Goal: Check status: Check status

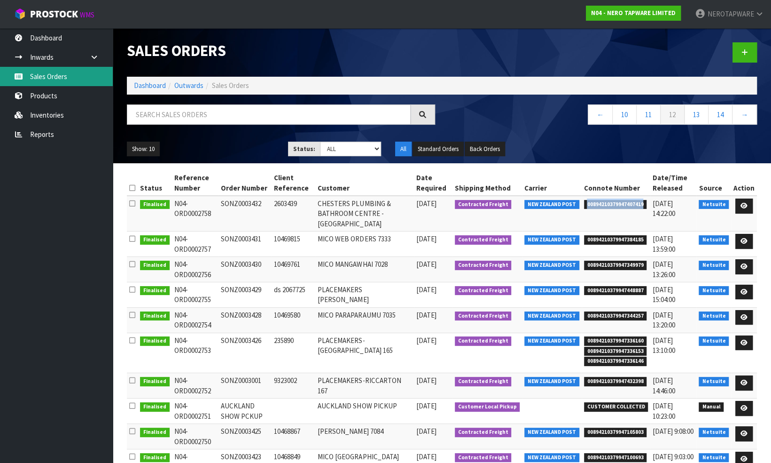
click at [61, 78] on link "Sales Orders" at bounding box center [56, 76] width 113 height 19
click at [598, 113] on link "←" at bounding box center [600, 114] width 25 height 20
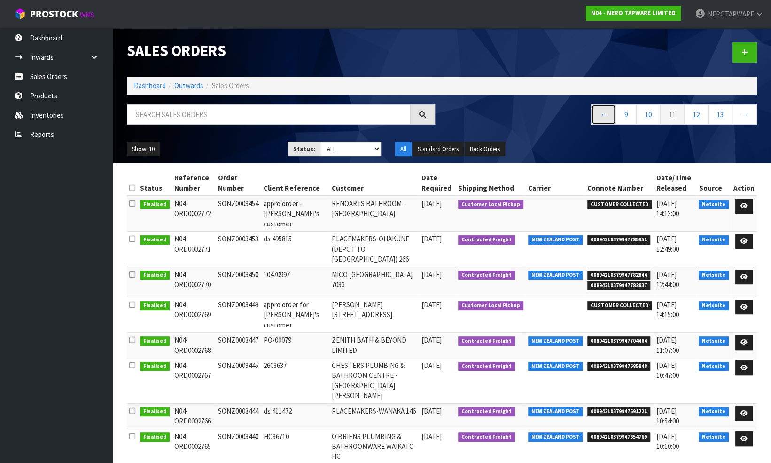
click at [600, 113] on link "←" at bounding box center [603, 114] width 25 height 20
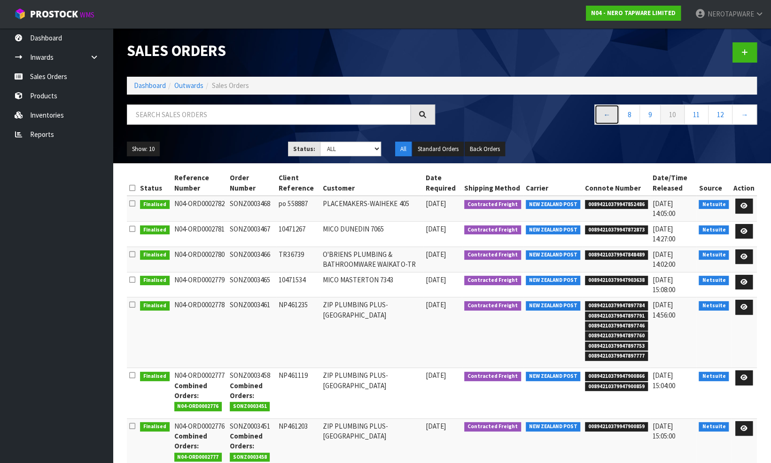
click at [605, 113] on link "←" at bounding box center [607, 114] width 25 height 20
click at [605, 113] on link "←" at bounding box center [610, 114] width 25 height 20
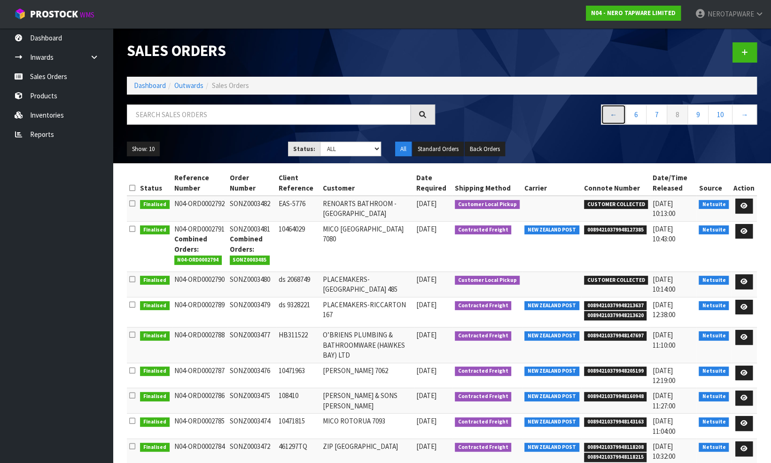
click at [605, 113] on link "←" at bounding box center [613, 114] width 25 height 20
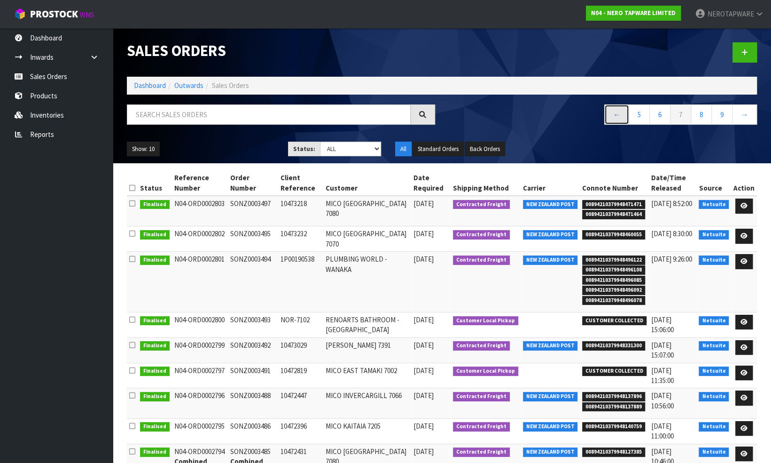
click at [616, 115] on link "←" at bounding box center [617, 114] width 25 height 20
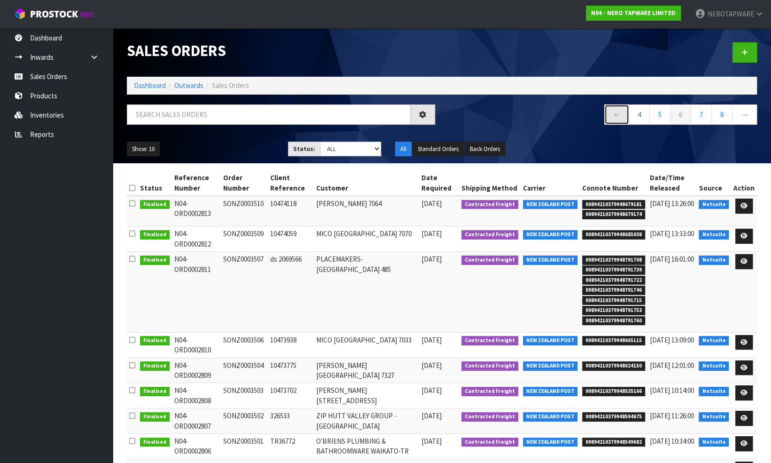
click at [619, 115] on link "←" at bounding box center [617, 114] width 25 height 20
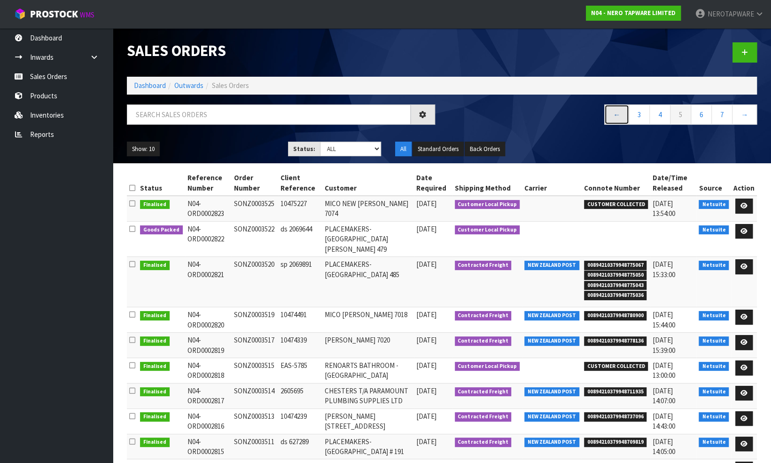
click at [619, 115] on link "←" at bounding box center [617, 114] width 25 height 20
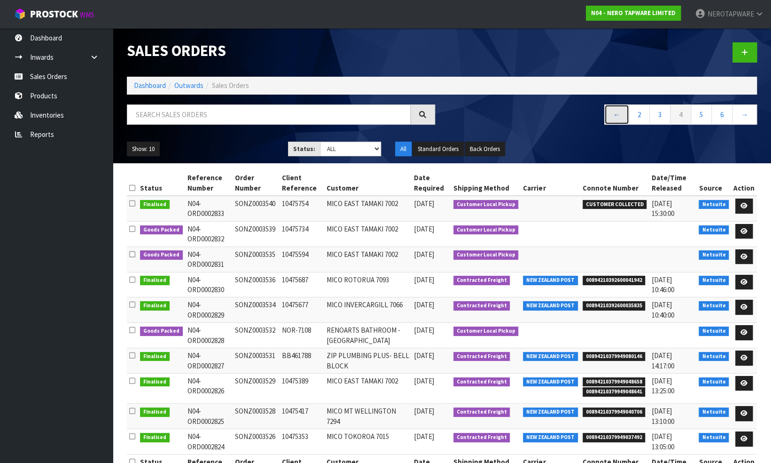
click at [619, 115] on link "←" at bounding box center [617, 114] width 25 height 20
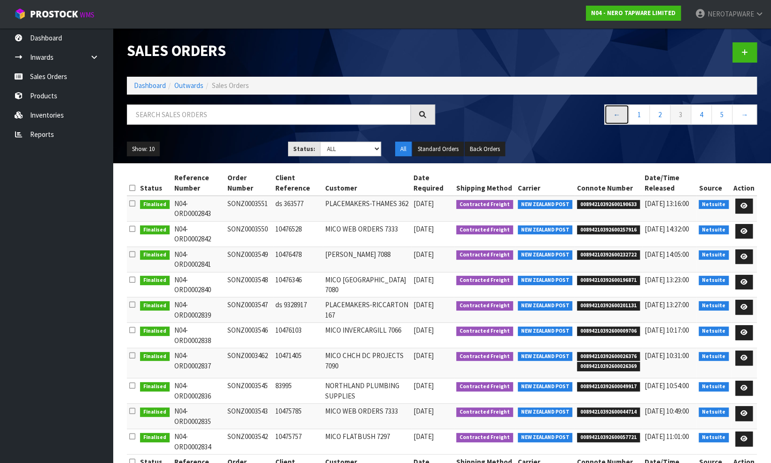
click at [619, 115] on link "←" at bounding box center [617, 114] width 25 height 20
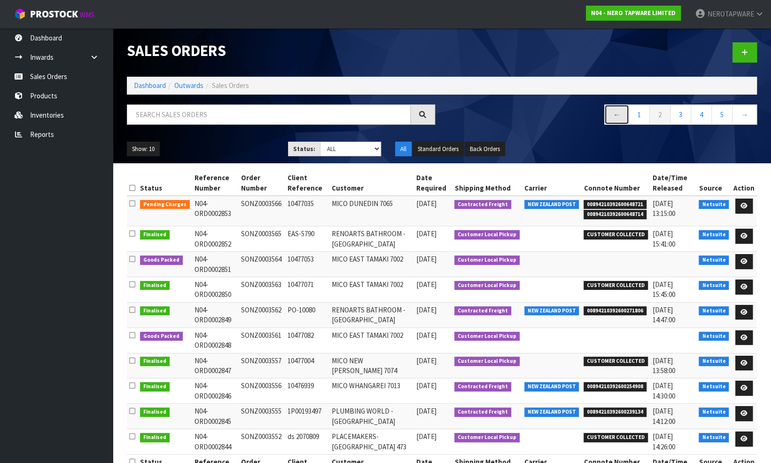
click at [619, 115] on link "←" at bounding box center [617, 114] width 25 height 20
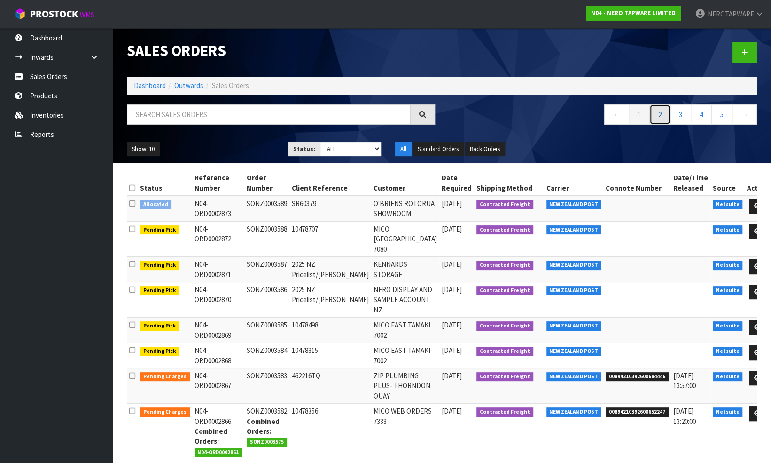
click at [660, 111] on link "2" at bounding box center [660, 114] width 21 height 20
click at [660, 113] on link "2" at bounding box center [660, 114] width 21 height 20
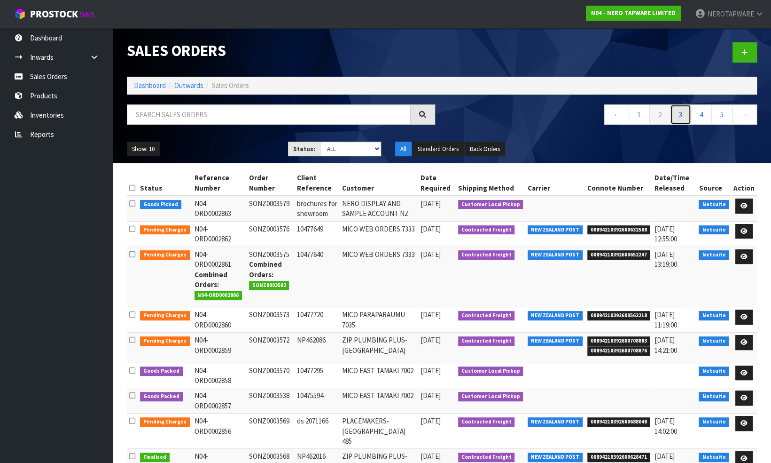
click at [681, 118] on link "3" at bounding box center [680, 114] width 21 height 20
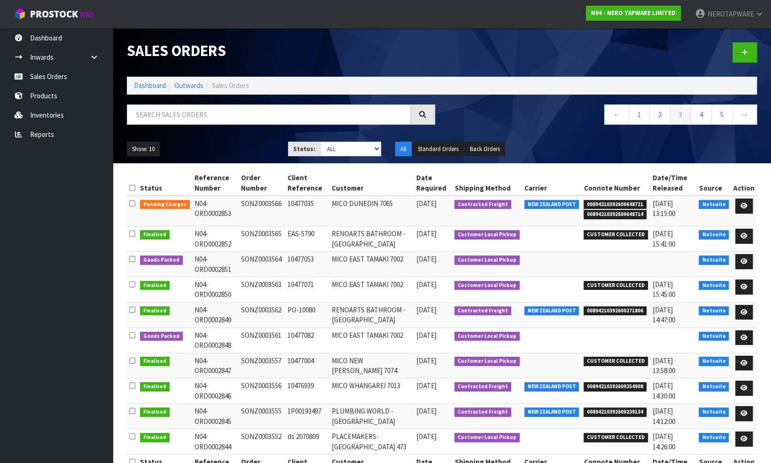
scroll to position [31, 0]
